Goal: Navigation & Orientation: Understand site structure

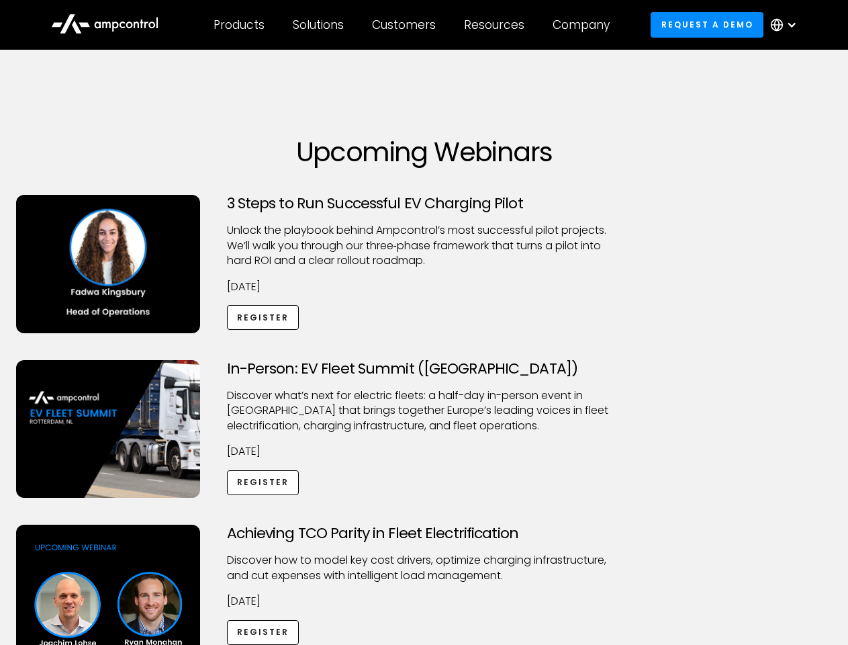
click at [413, 25] on div "Customers" at bounding box center [404, 24] width 64 height 15
click at [238, 25] on div "Products" at bounding box center [239, 24] width 51 height 15
click at [319, 25] on div "Solutions" at bounding box center [318, 24] width 51 height 15
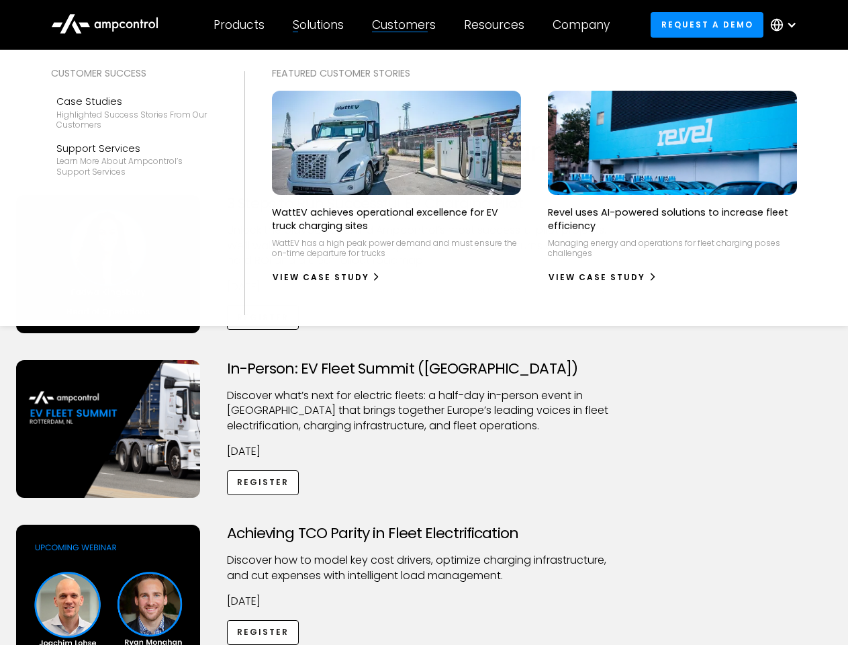
click at [406, 25] on div "Customers" at bounding box center [404, 24] width 64 height 15
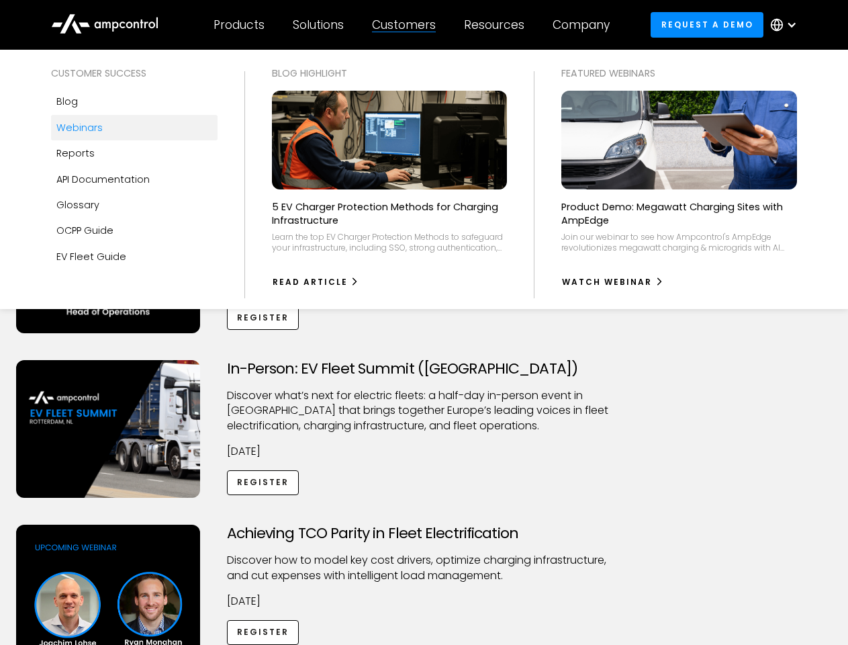
click at [497, 25] on div "Resources" at bounding box center [494, 24] width 60 height 15
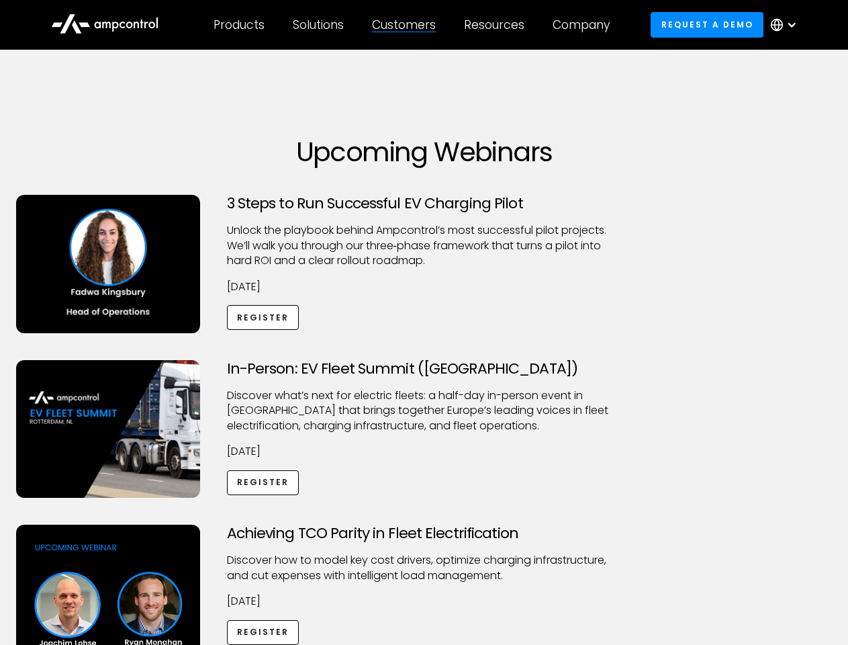
click at [586, 25] on div "Company" at bounding box center [581, 24] width 57 height 15
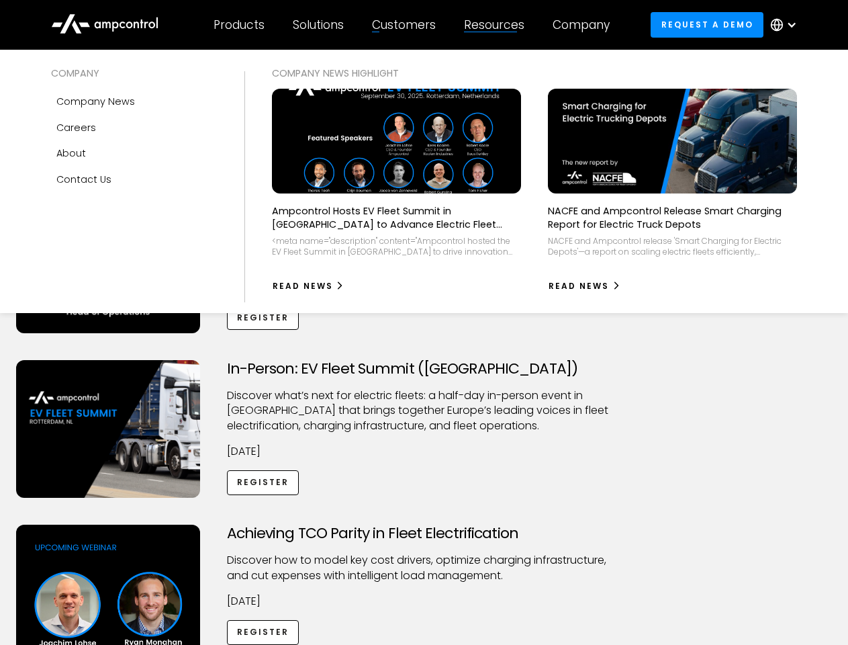
click at [787, 25] on div at bounding box center [792, 24] width 11 height 11
